Goal: Task Accomplishment & Management: Use online tool/utility

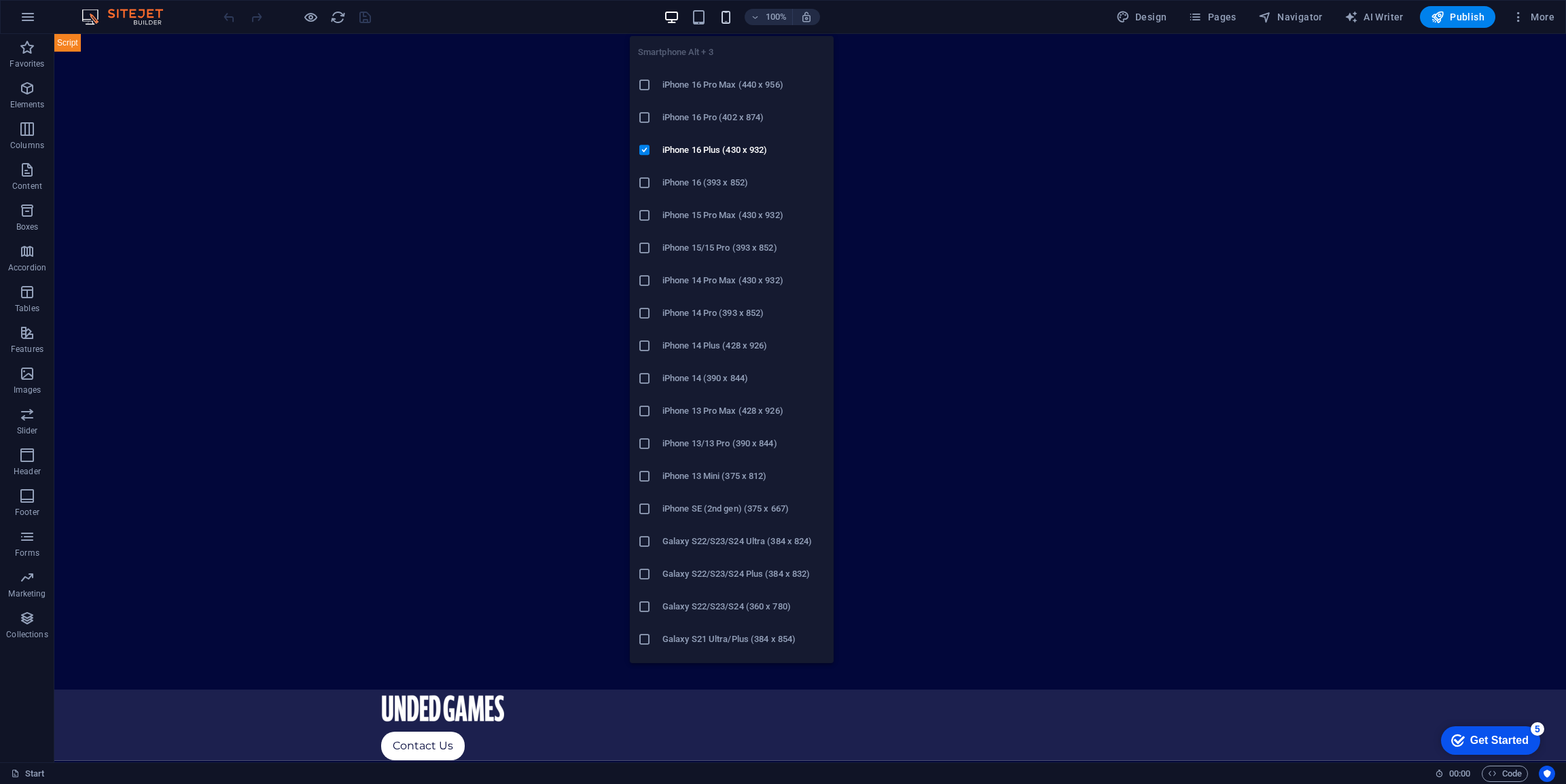
click at [723, 16] on icon "button" at bounding box center [726, 17] width 16 height 16
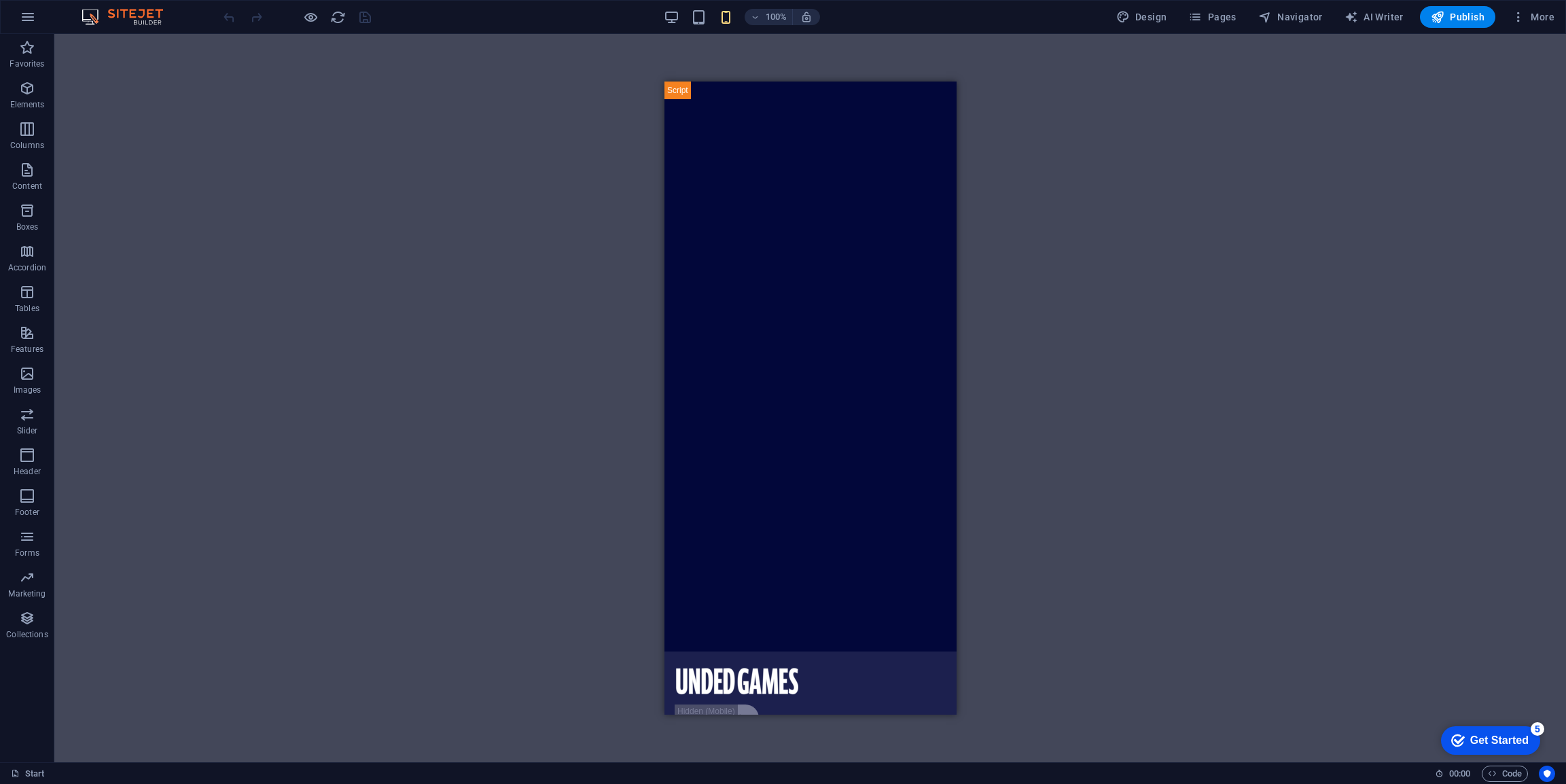
click at [657, 15] on div "100% Design Pages Navigator AI Writer Publish More" at bounding box center [890, 17] width 1339 height 22
click at [669, 17] on icon "button" at bounding box center [672, 17] width 16 height 16
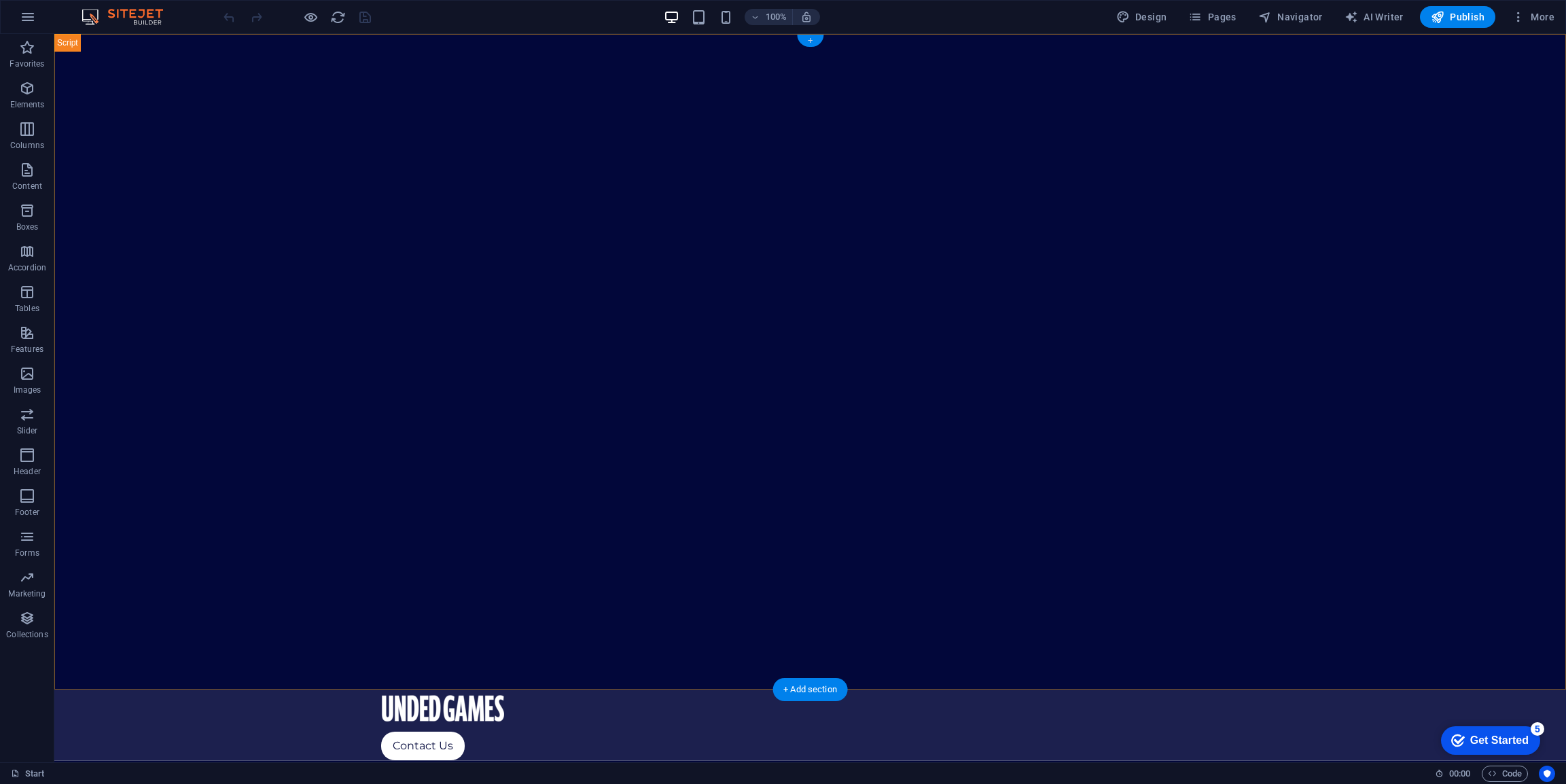
click at [810, 42] on div "+" at bounding box center [810, 40] width 27 height 12
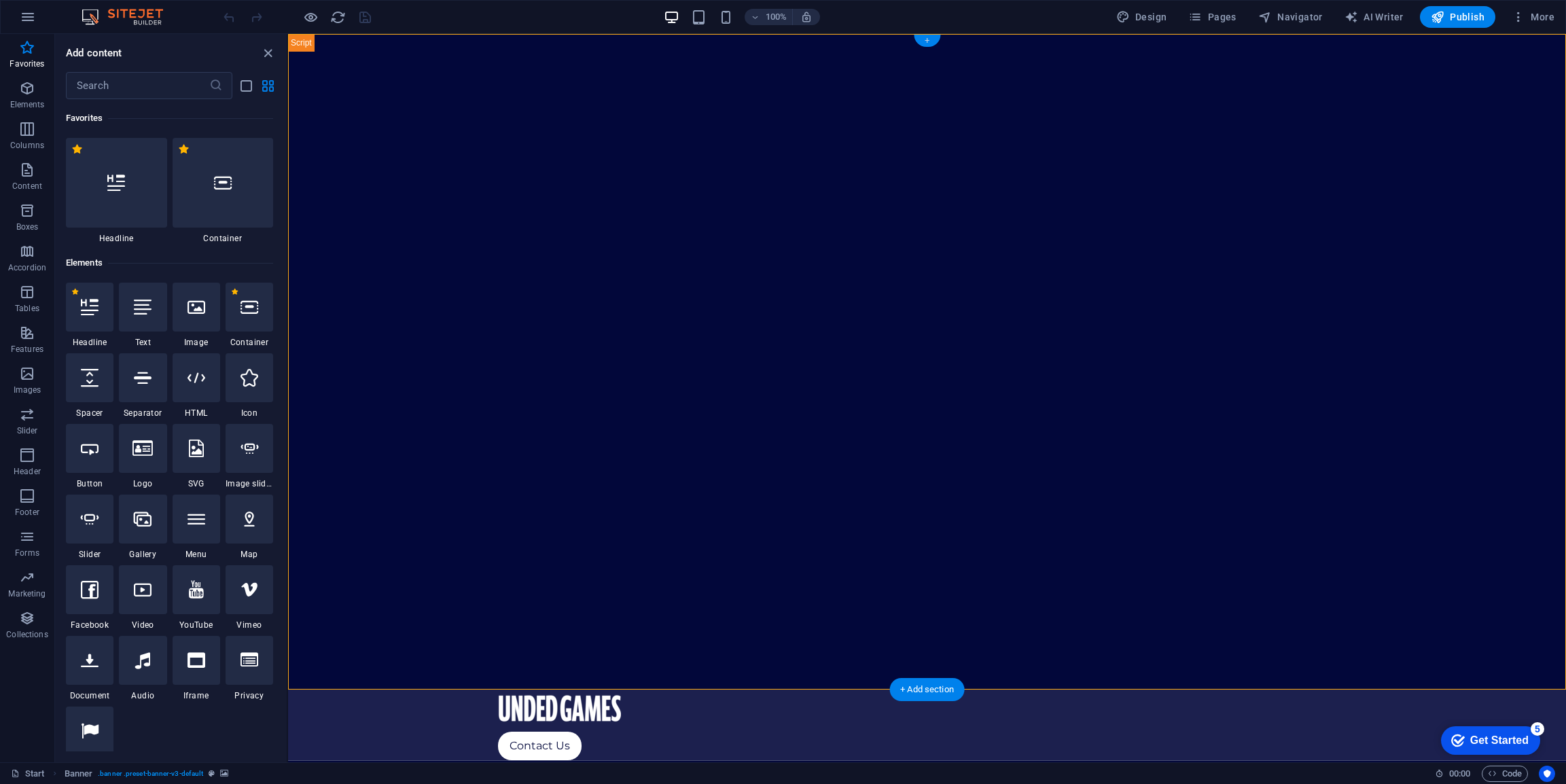
click at [937, 39] on div "+" at bounding box center [927, 40] width 27 height 12
click at [190, 258] on h6 "Elements" at bounding box center [170, 263] width 207 height 17
click at [25, 14] on icon "button" at bounding box center [27, 17] width 17 height 17
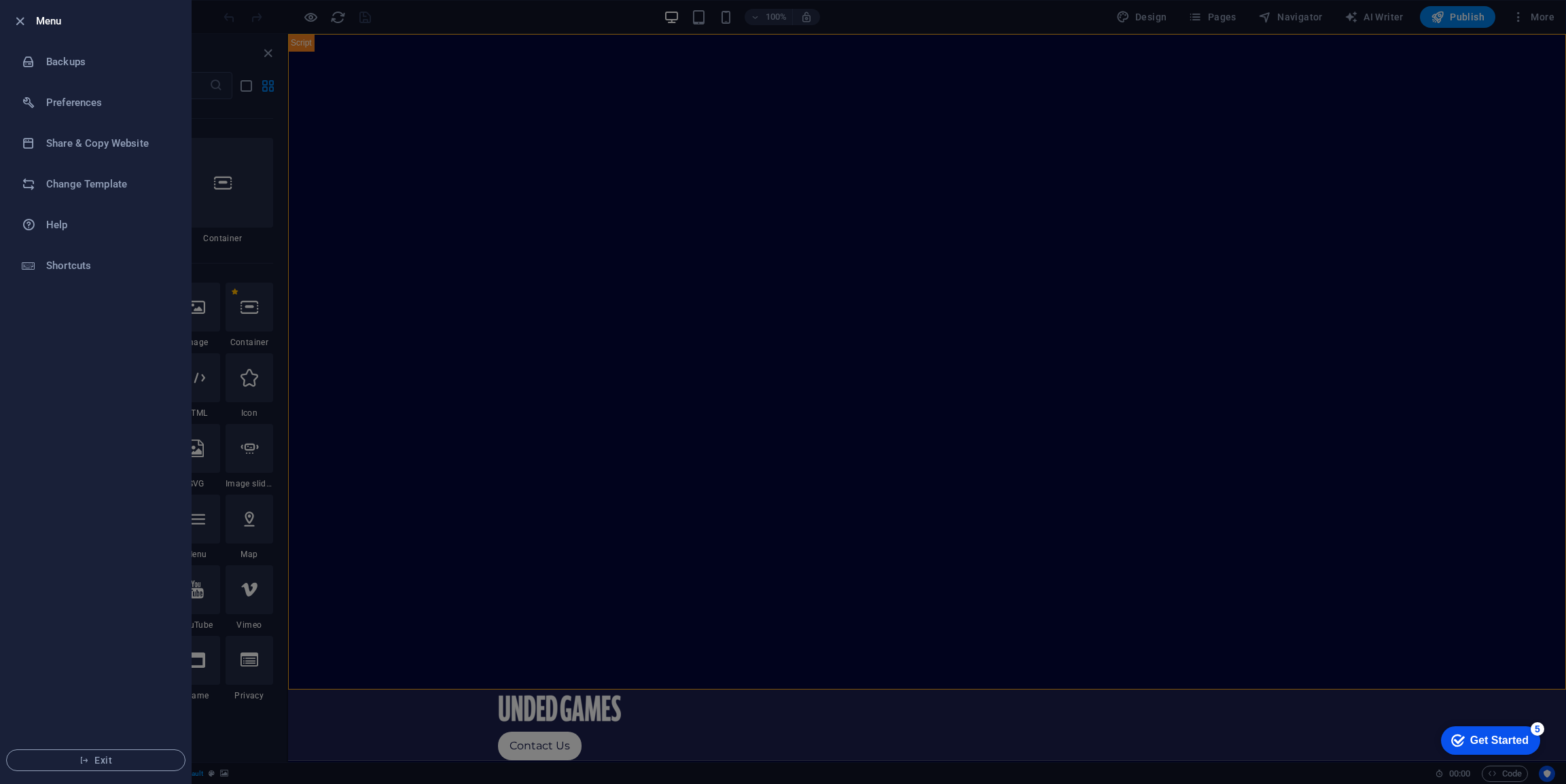
click at [1463, 75] on div at bounding box center [783, 392] width 1566 height 784
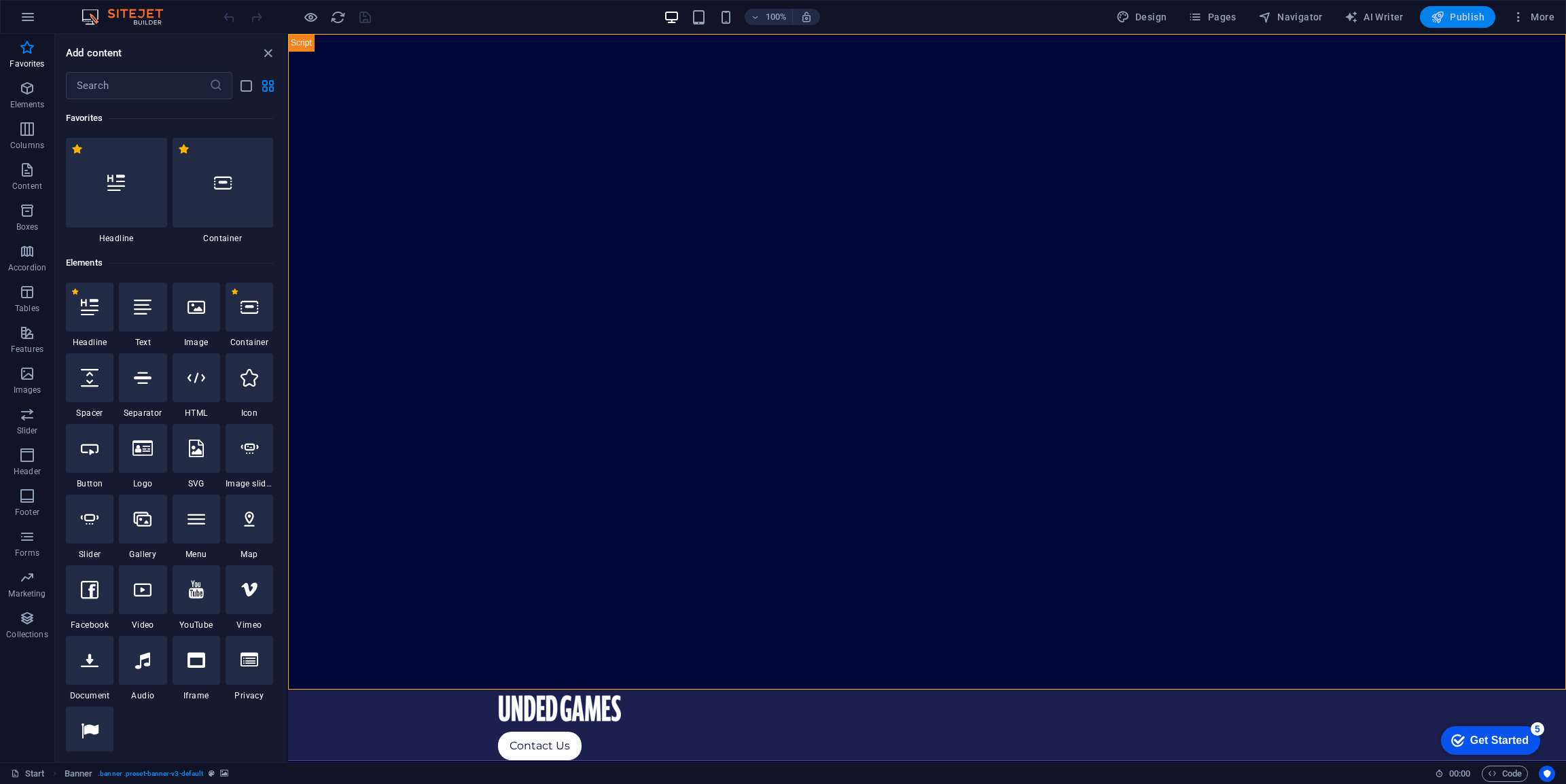
click at [1469, 14] on span "Publish" at bounding box center [1458, 17] width 54 height 14
